Goal: Check status: Check status

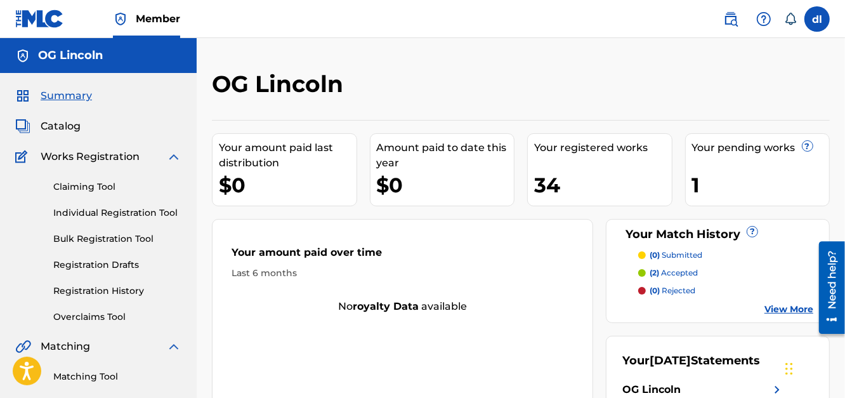
click at [720, 166] on div "Your pending works ? 1" at bounding box center [757, 169] width 145 height 73
click at [73, 128] on span "Catalog" at bounding box center [61, 126] width 40 height 15
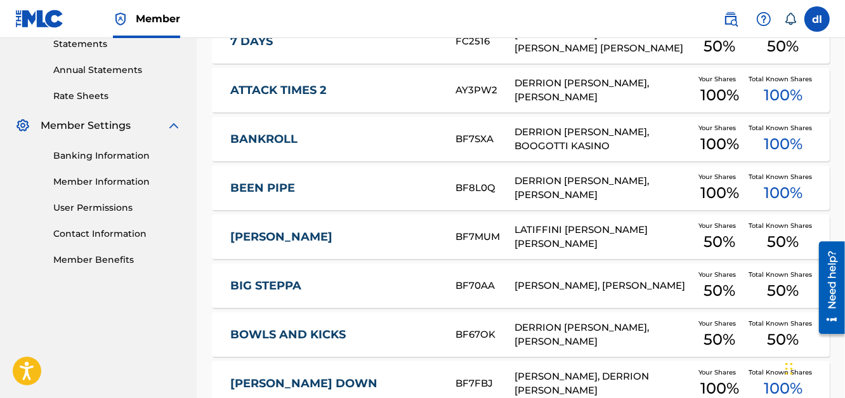
scroll to position [578, 0]
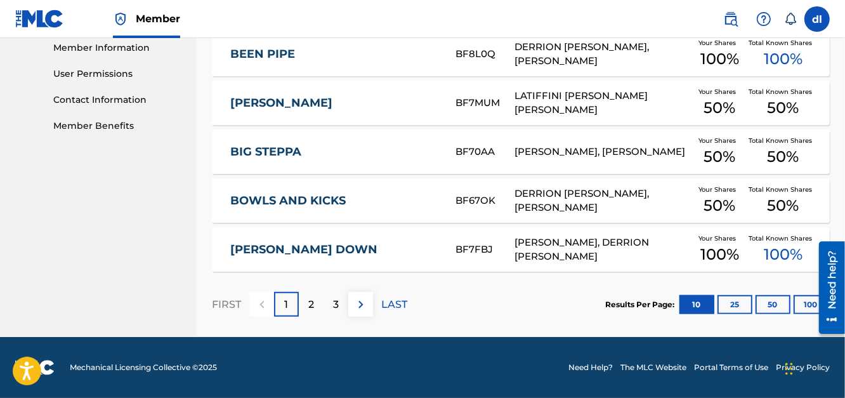
click at [331, 301] on div "3" at bounding box center [336, 304] width 25 height 25
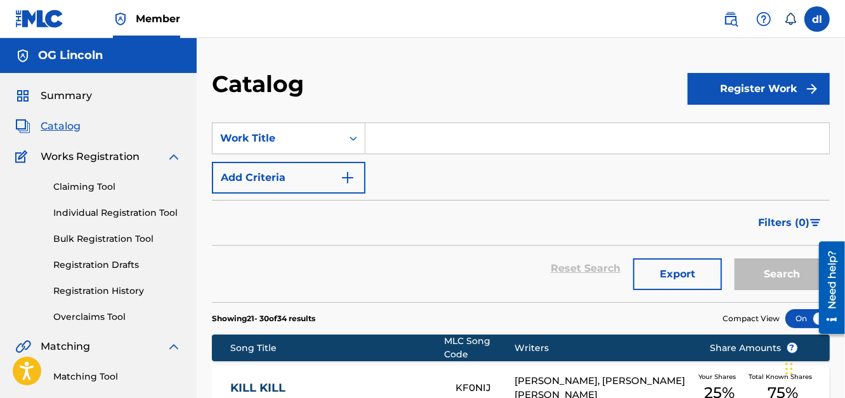
scroll to position [0, 0]
click at [62, 100] on span "Summary" at bounding box center [66, 95] width 51 height 15
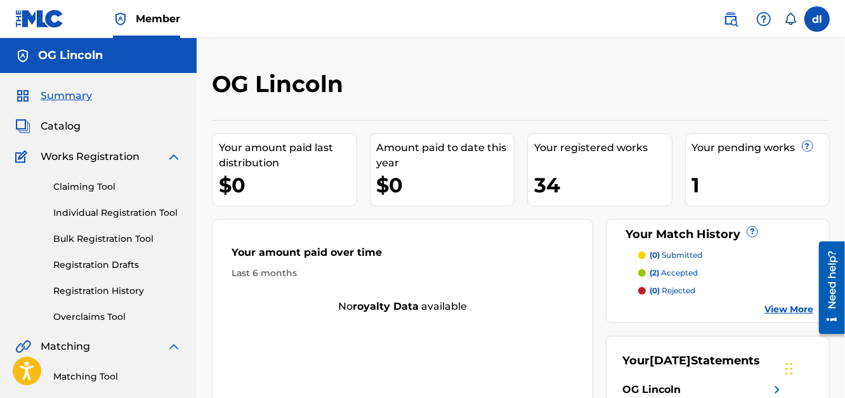
click at [707, 194] on div "1" at bounding box center [761, 185] width 138 height 29
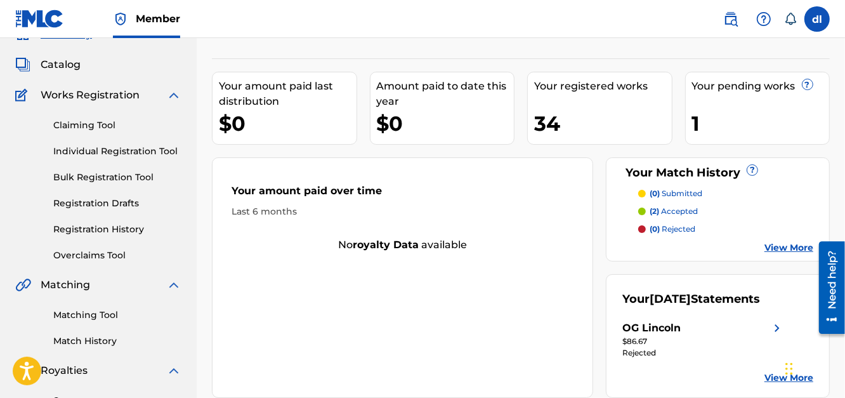
scroll to position [190, 0]
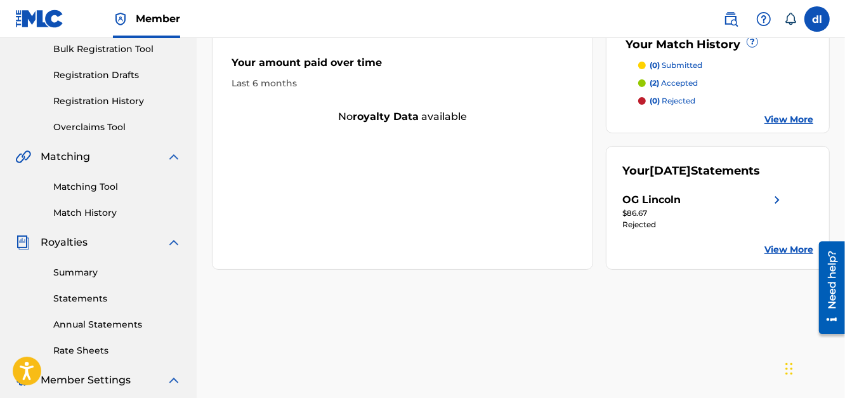
click at [793, 121] on link "View More" at bounding box center [789, 119] width 49 height 13
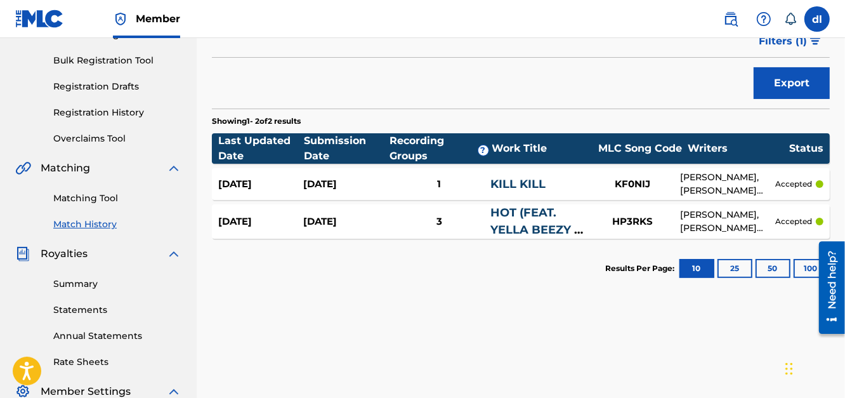
scroll to position [190, 0]
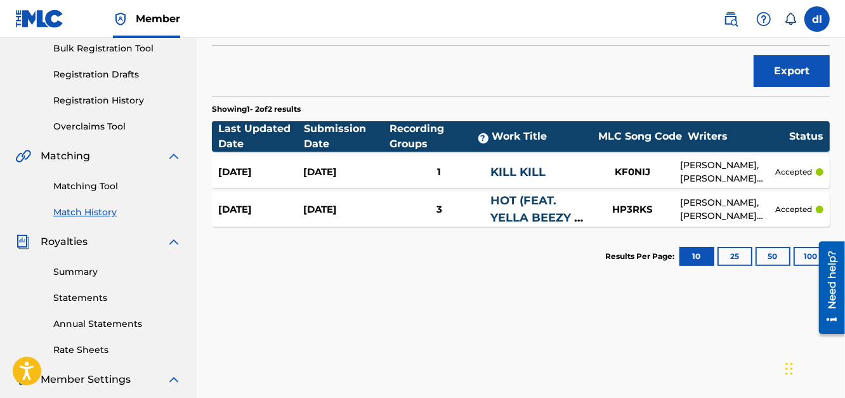
click at [357, 216] on div "[DATE] [DATE] 3 HOT (FEAT. [PERSON_NAME] & [US_STATE] 700) HP3RKS [PERSON_NAME]…" at bounding box center [521, 209] width 618 height 34
